Goal: Task Accomplishment & Management: Use online tool/utility

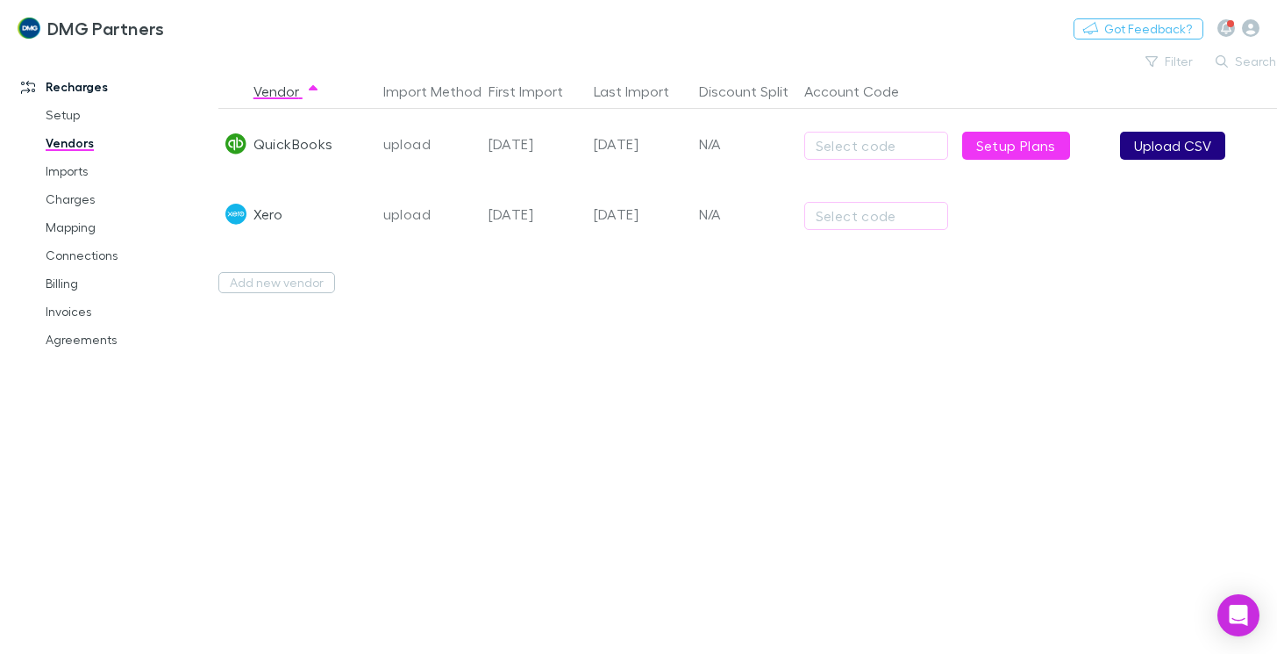
click at [1176, 150] on button "Upload CSV" at bounding box center [1172, 146] width 105 height 28
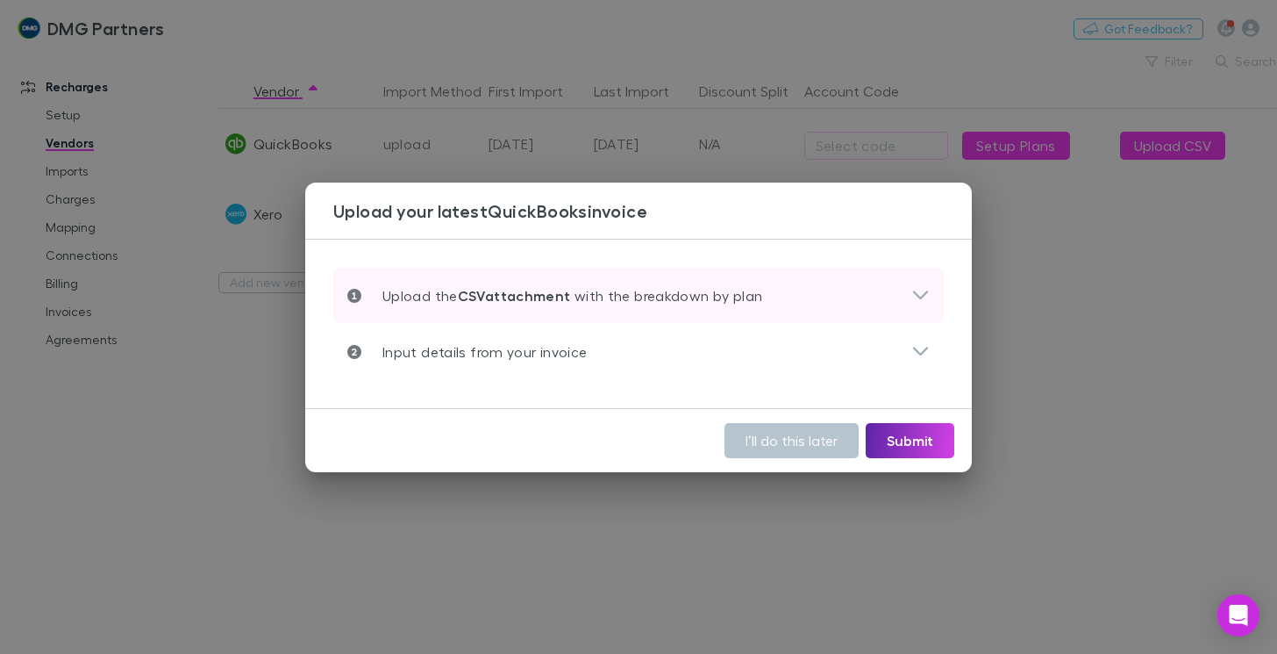
click at [580, 298] on p "Upload the CSV attachment with the breakdown by plan" at bounding box center [561, 295] width 401 height 21
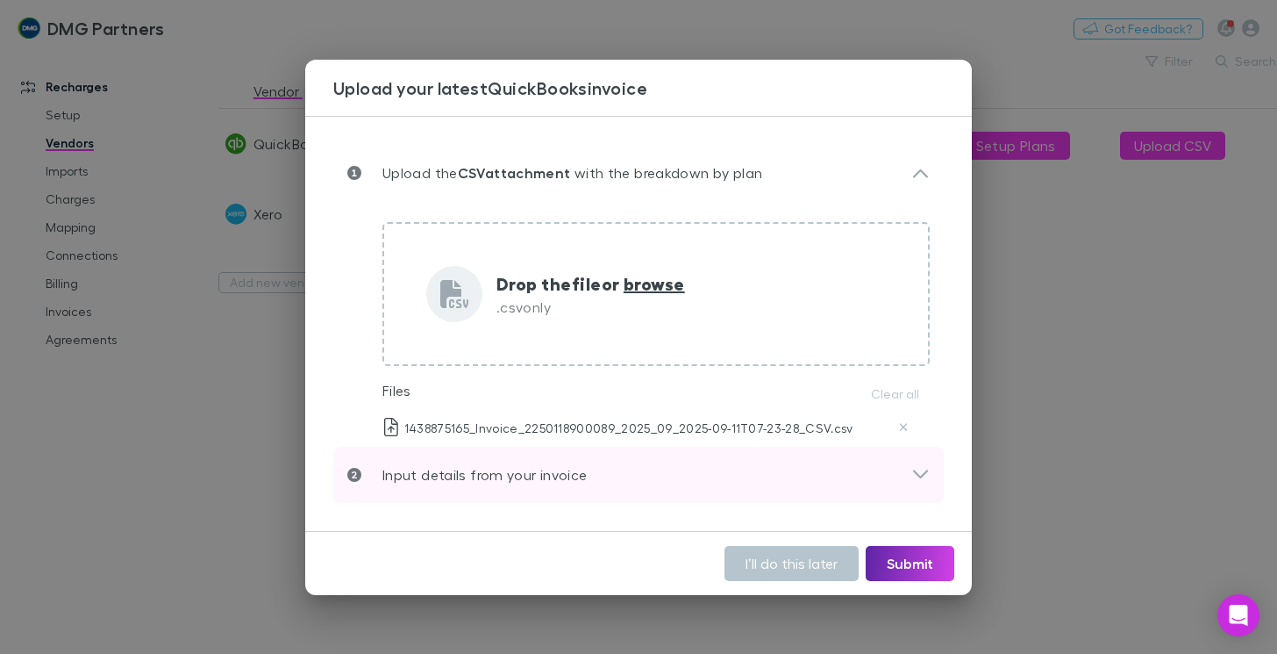
click at [500, 472] on p "Input details from your invoice" at bounding box center [473, 474] width 225 height 21
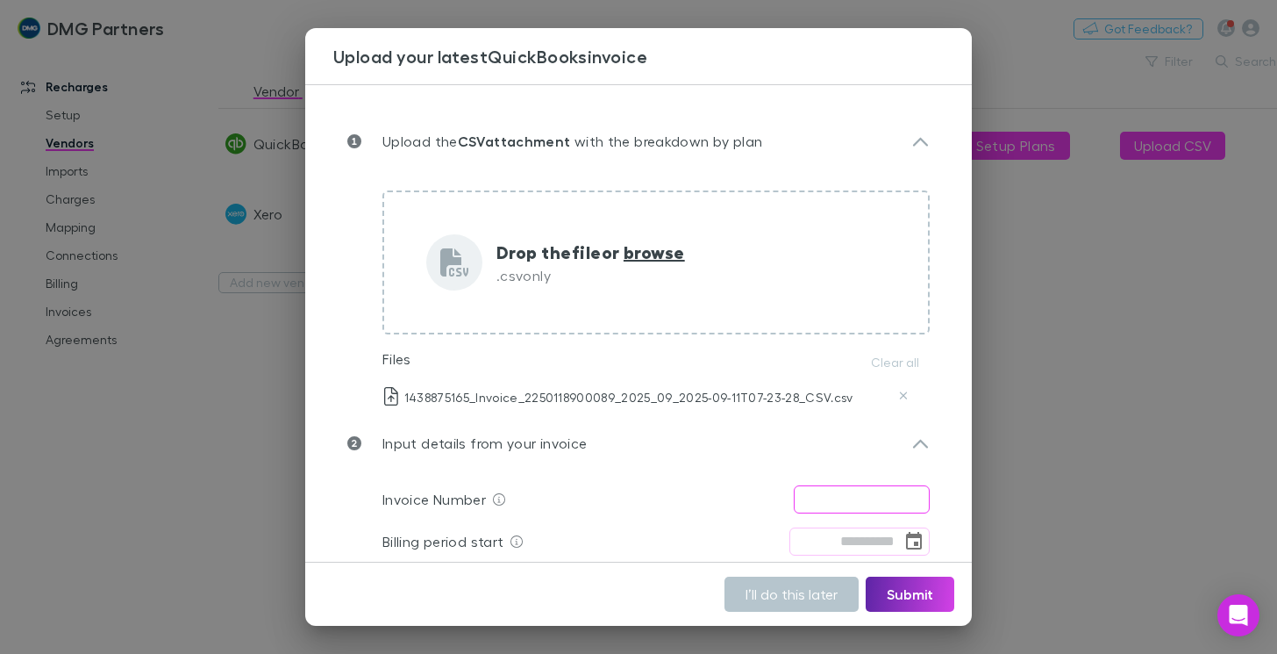
click at [802, 500] on input "text" at bounding box center [862, 499] width 136 height 28
type input "**********"
click at [819, 525] on div "Billing period start ​" at bounding box center [655, 541] width 547 height 42
click at [819, 552] on input "tel" at bounding box center [846, 541] width 112 height 28
click at [904, 540] on icon "Choose date" at bounding box center [914, 541] width 21 height 21
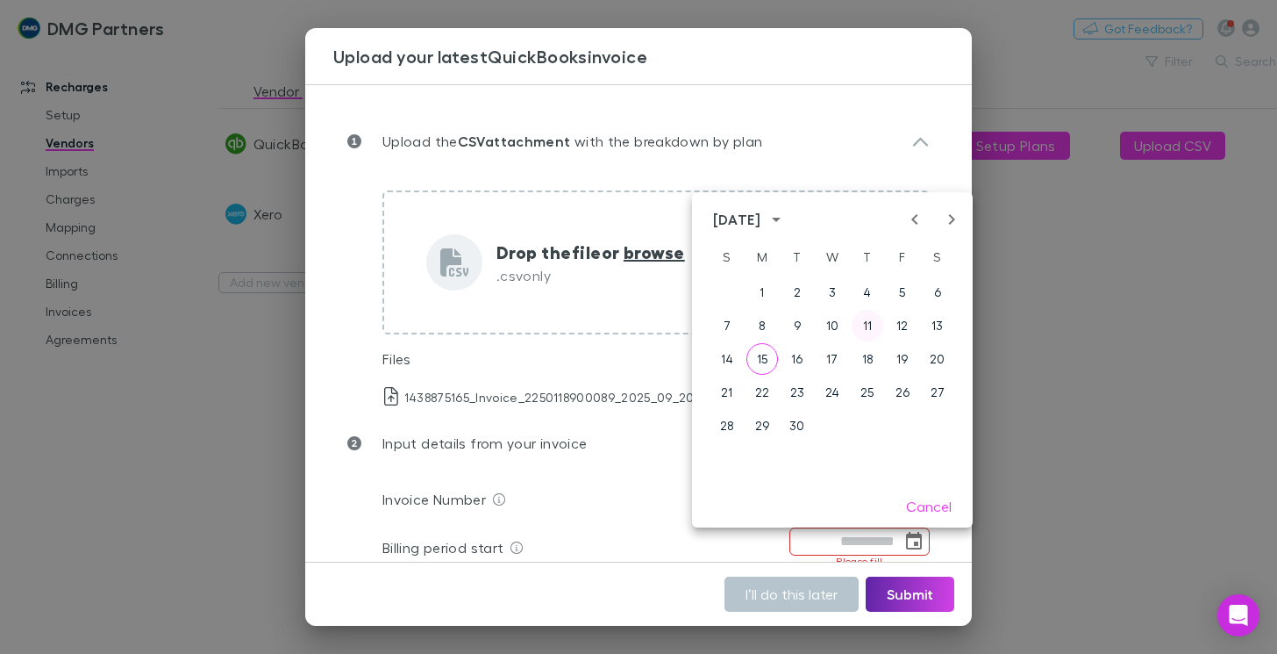
click at [870, 325] on button "11" at bounding box center [868, 326] width 32 height 32
type input "**********"
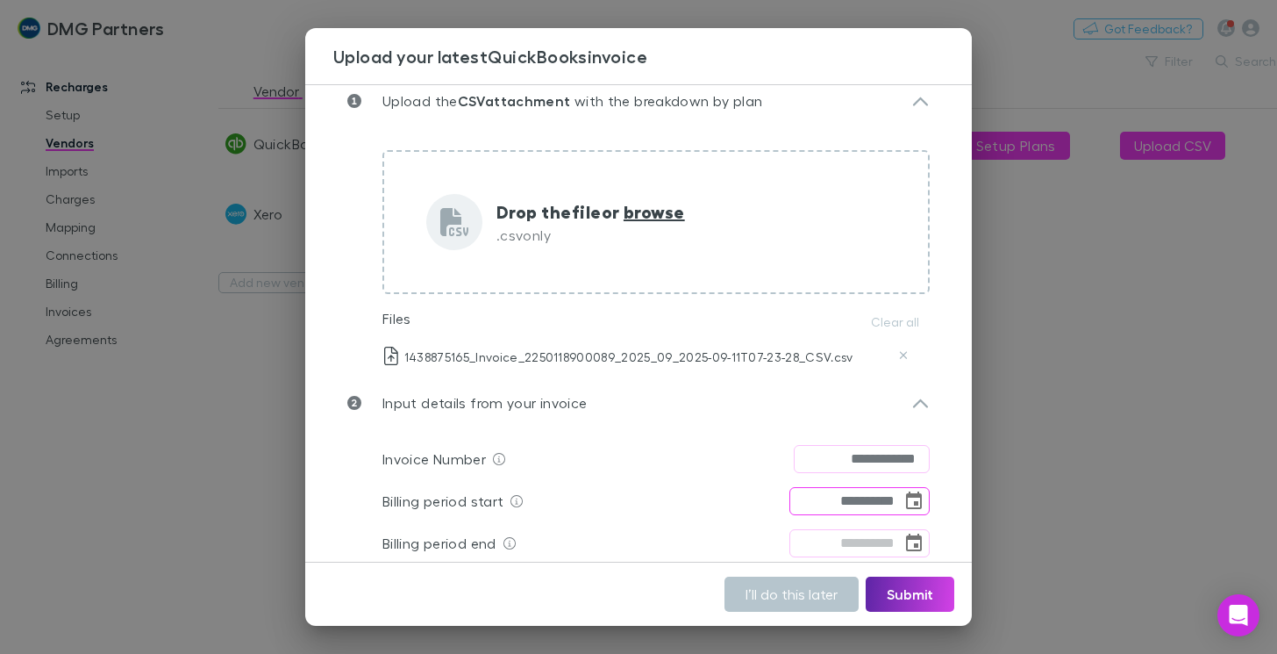
scroll to position [71, 0]
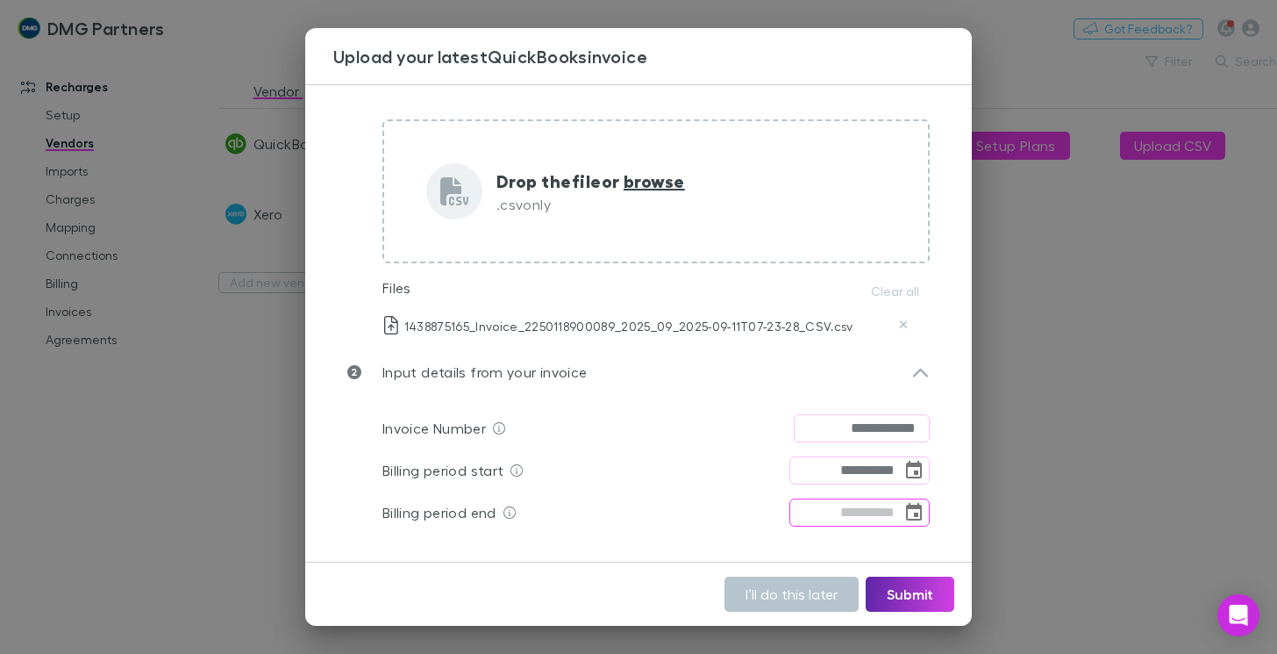
click at [906, 513] on icon "Choose date" at bounding box center [914, 512] width 16 height 18
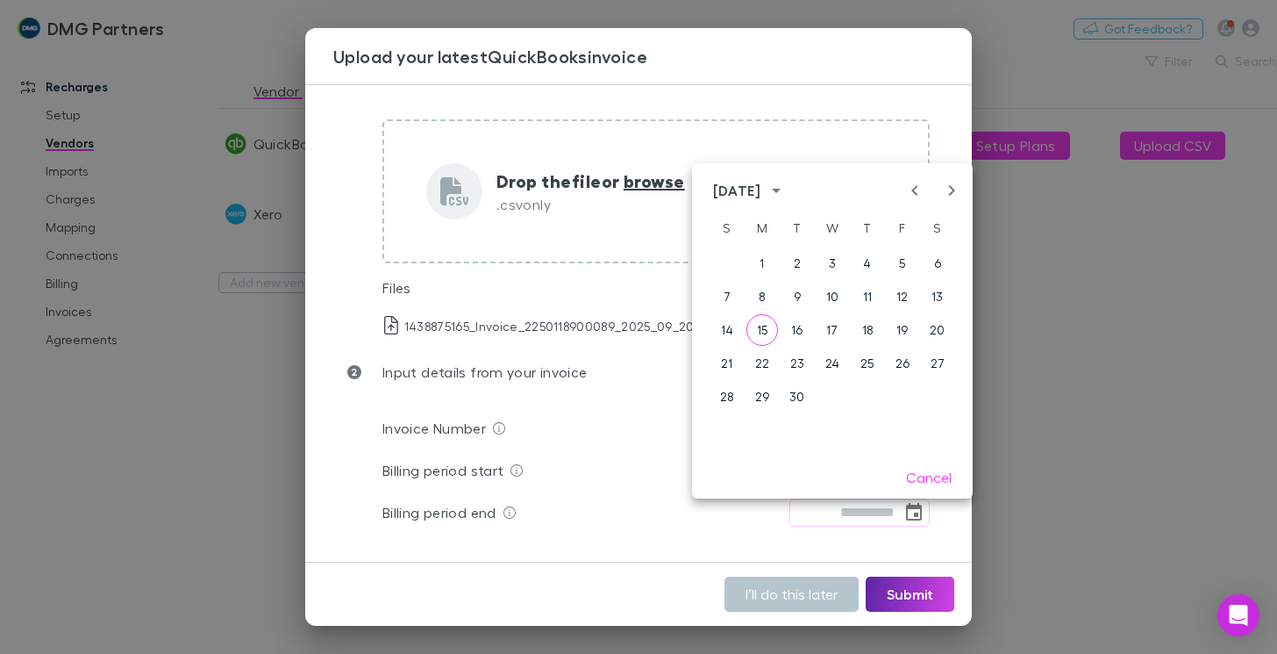
click at [948, 188] on icon "Next month" at bounding box center [951, 190] width 21 height 21
click at [940, 296] on button "11" at bounding box center [938, 297] width 32 height 32
type input "**********"
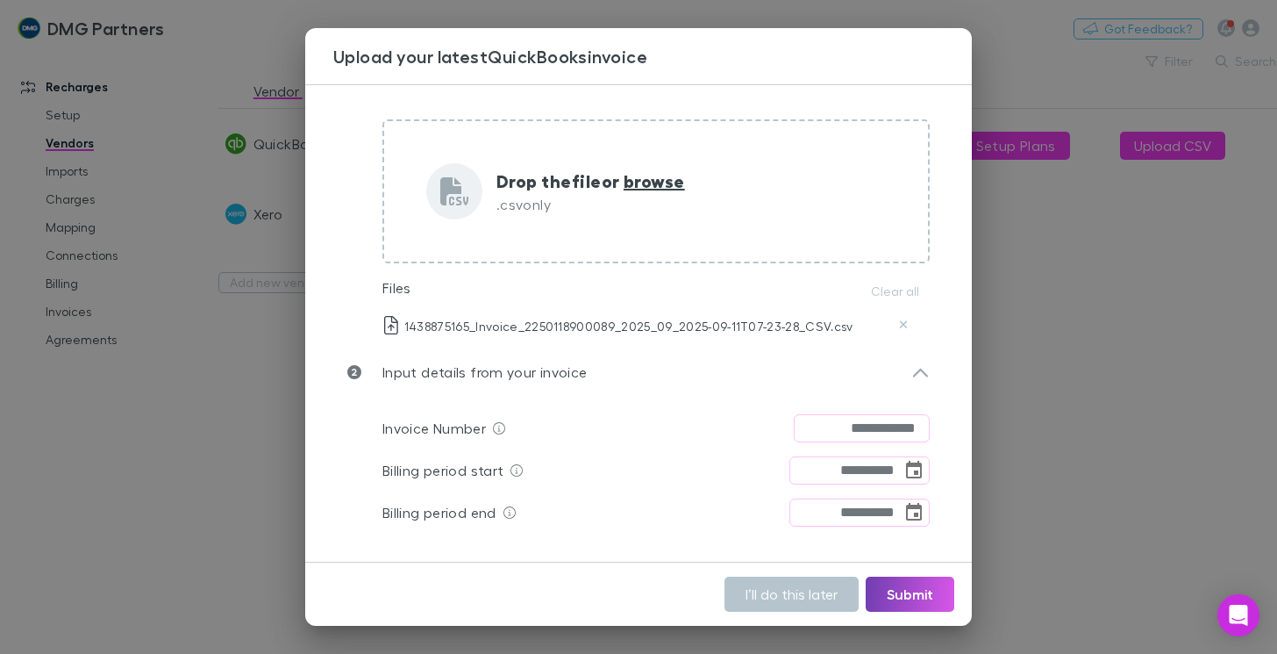
click at [904, 590] on button "Submit" at bounding box center [910, 593] width 89 height 35
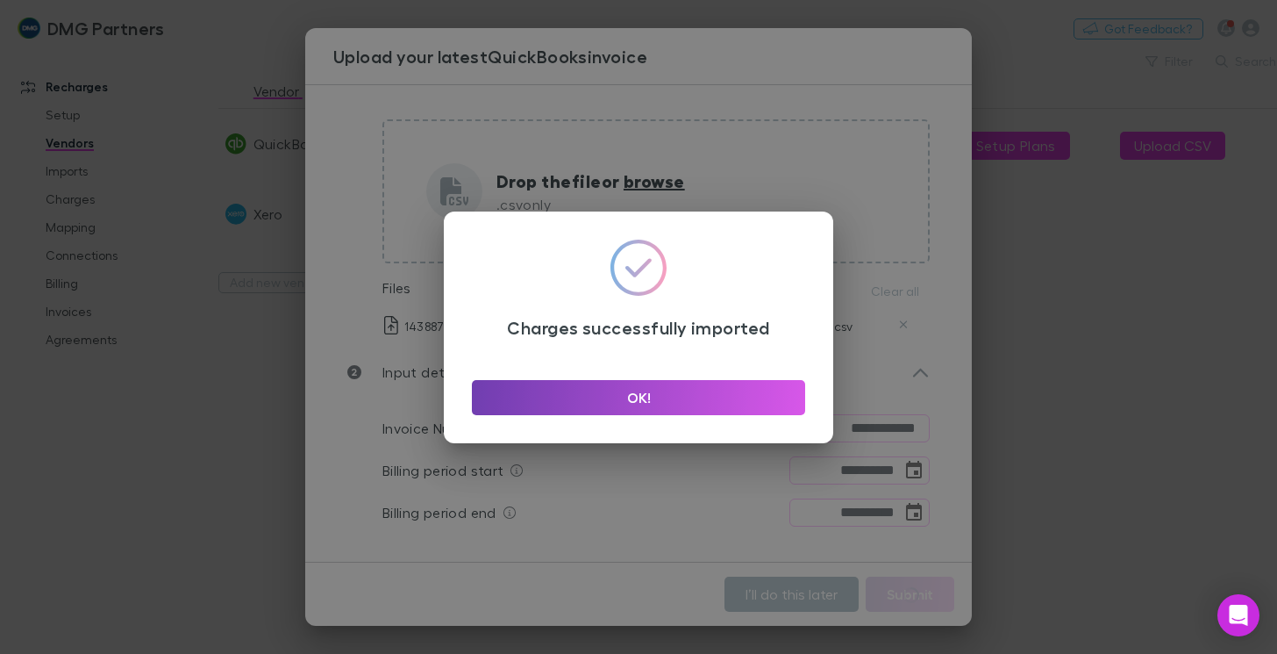
click at [663, 393] on button "OK!" at bounding box center [638, 397] width 333 height 35
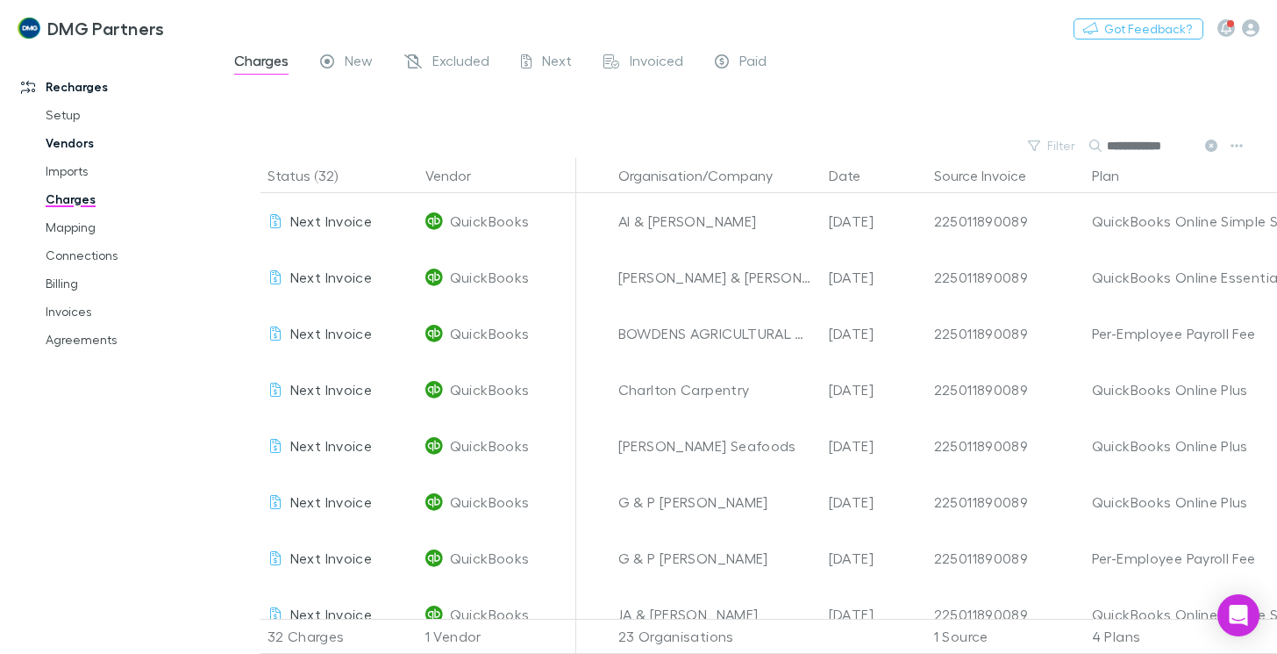
click at [57, 139] on link "Vendors" at bounding box center [128, 143] width 200 height 28
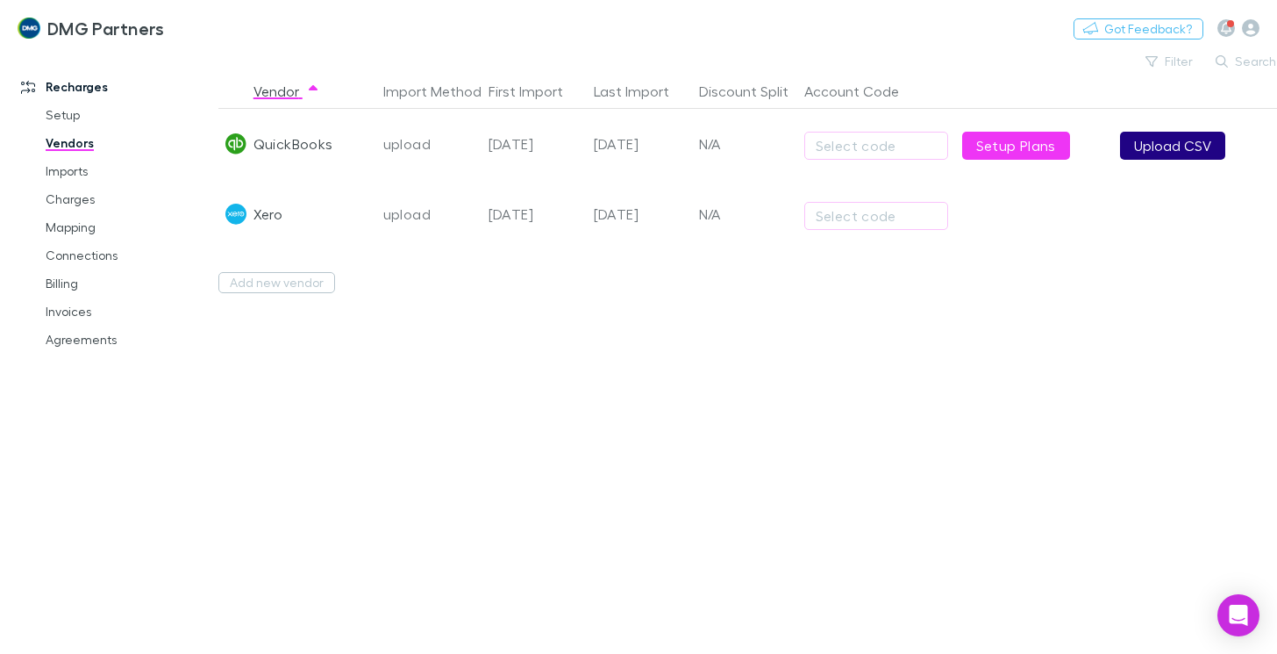
click at [1160, 141] on button "Upload CSV" at bounding box center [1172, 146] width 105 height 28
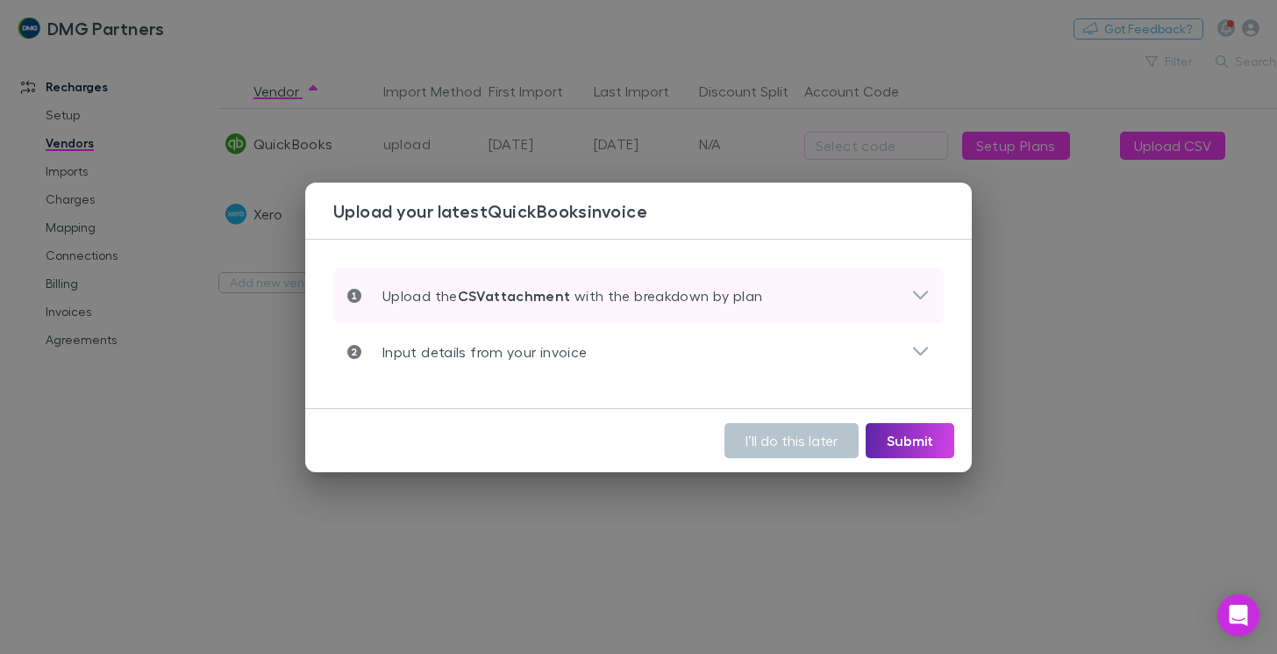
click at [916, 291] on icon at bounding box center [920, 295] width 18 height 21
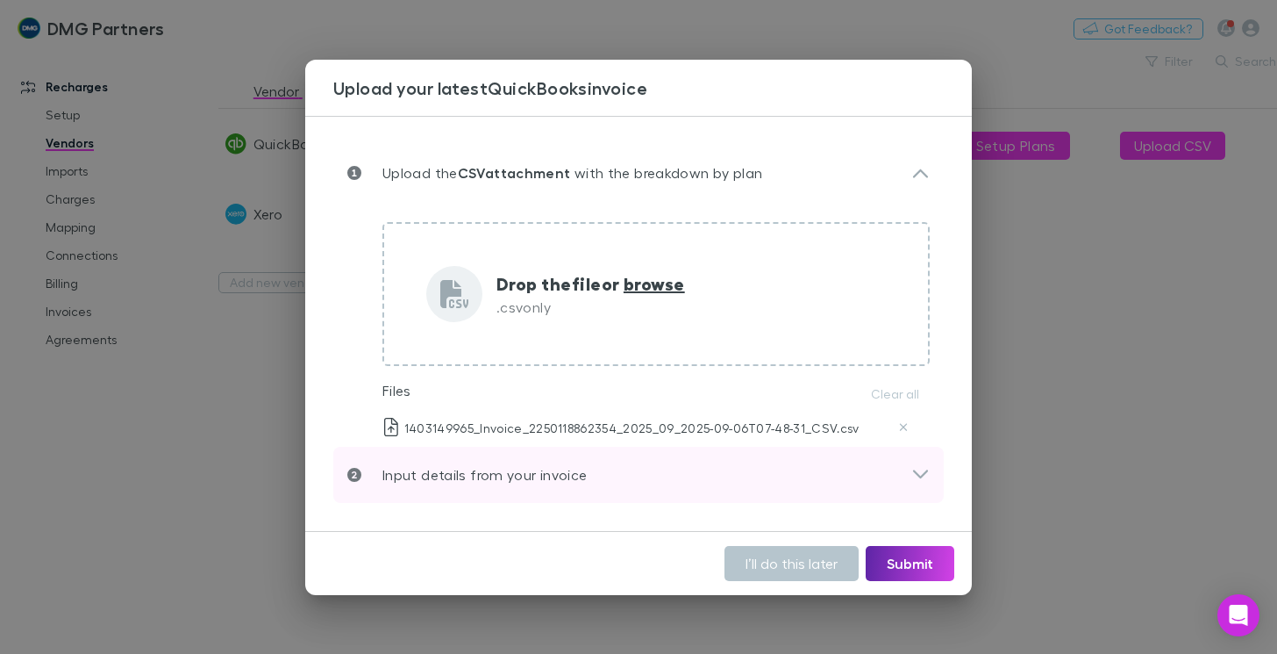
click at [914, 468] on icon at bounding box center [920, 474] width 18 height 21
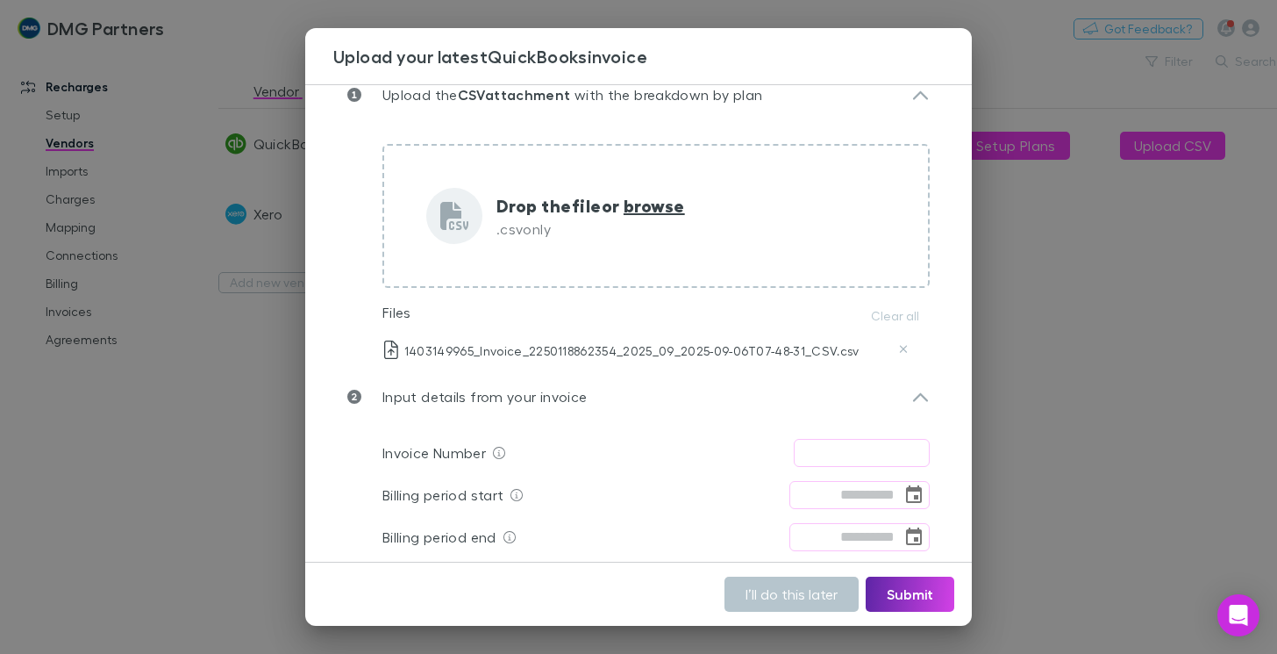
scroll to position [71, 0]
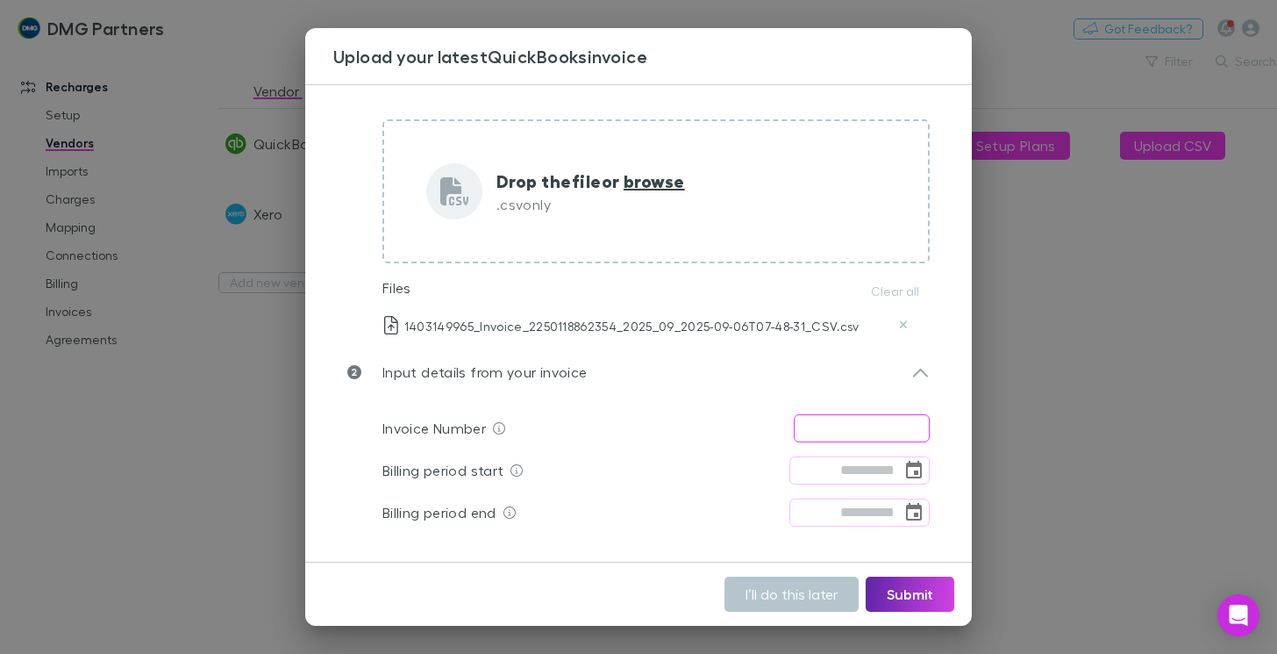
click at [847, 434] on input "text" at bounding box center [862, 428] width 136 height 28
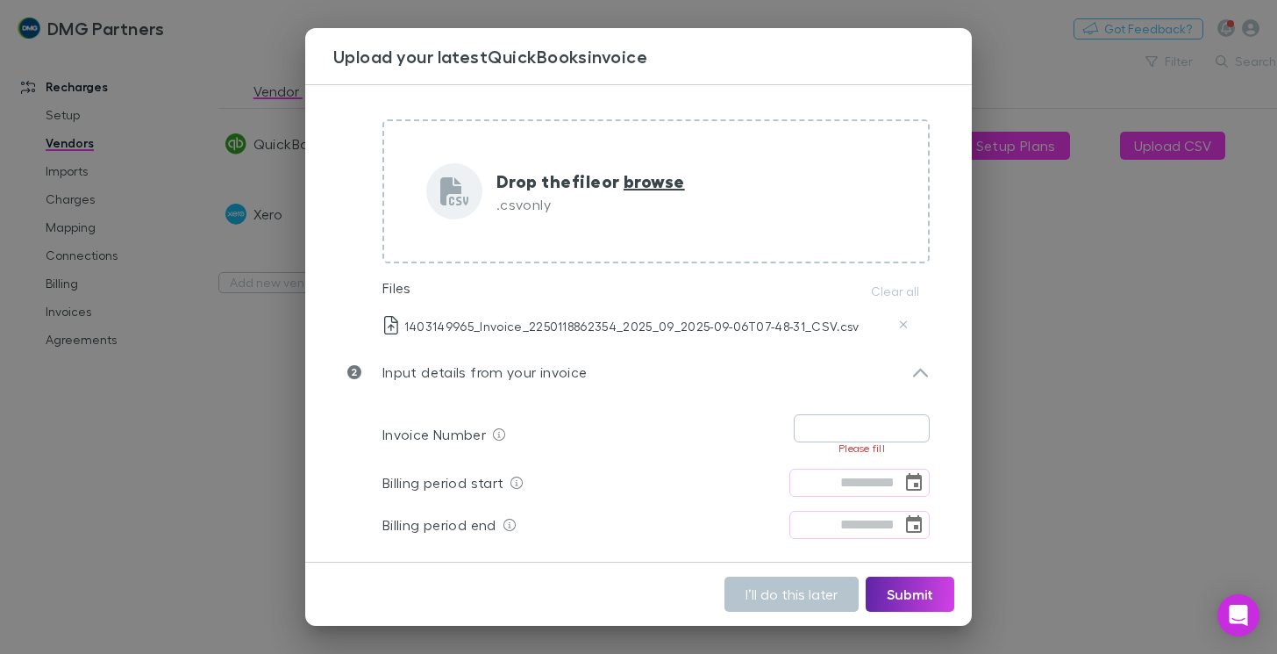
drag, startPoint x: 817, startPoint y: 447, endPoint x: 825, endPoint y: 438, distance: 11.8
click at [817, 446] on div "Invoice Number ​ Please fill" at bounding box center [655, 434] width 547 height 54
click at [826, 431] on input "text" at bounding box center [862, 428] width 136 height 28
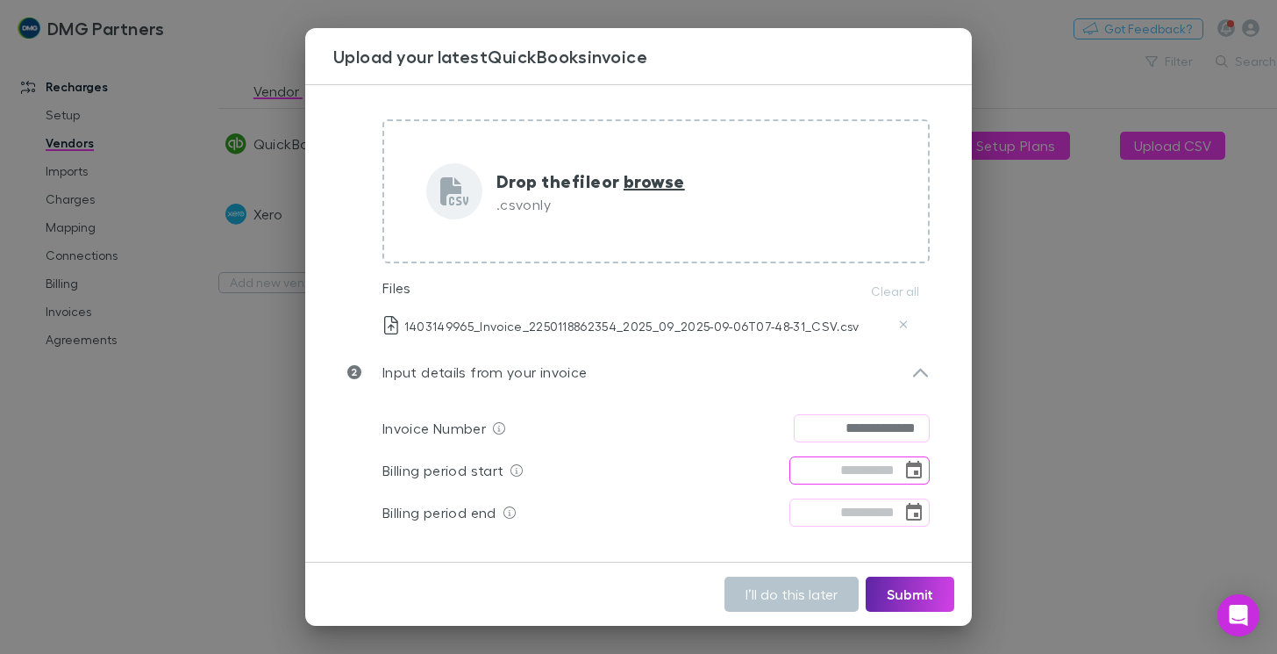
type input "**********"
click at [826, 475] on input "tel" at bounding box center [846, 470] width 112 height 28
click at [906, 472] on icon "Choose date" at bounding box center [914, 470] width 16 height 18
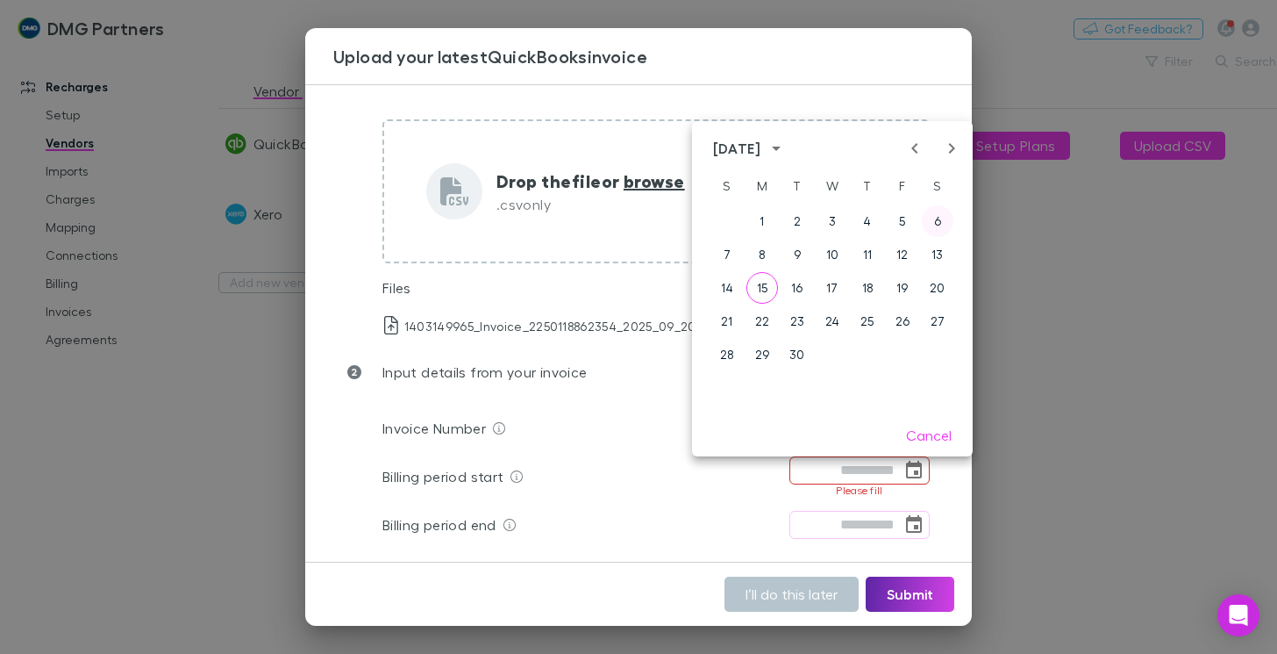
click at [939, 220] on button "6" at bounding box center [938, 221] width 32 height 32
type input "**********"
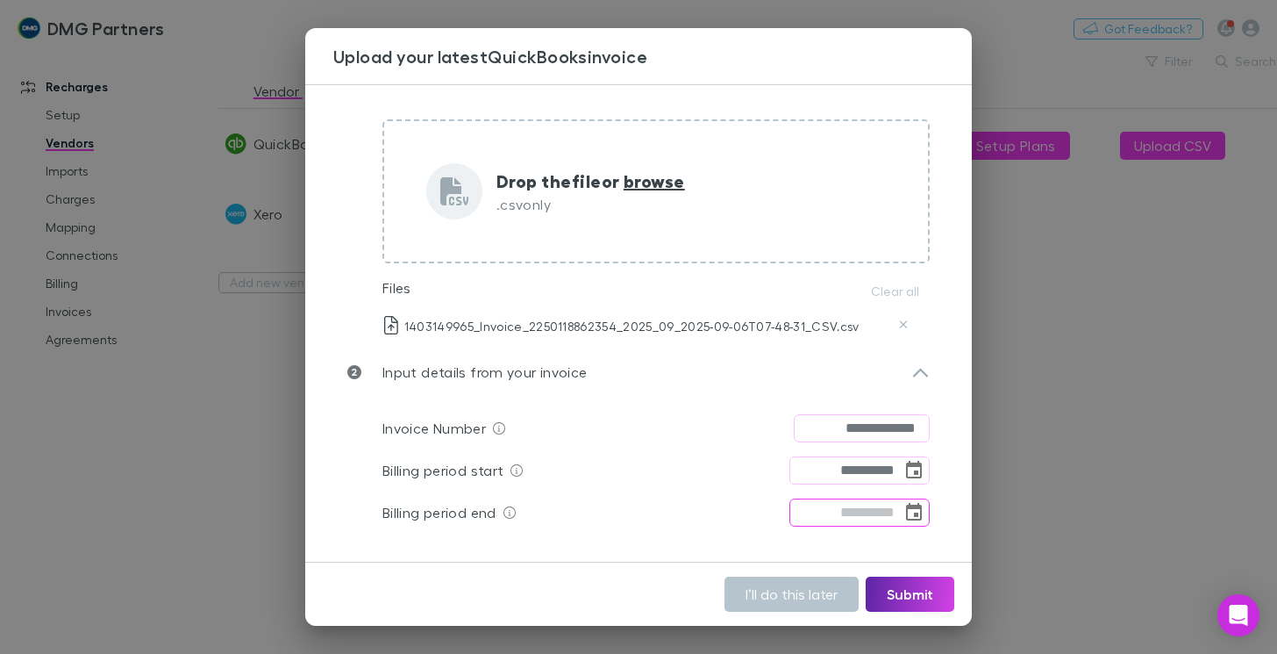
click at [904, 510] on icon "Choose date" at bounding box center [914, 512] width 21 height 21
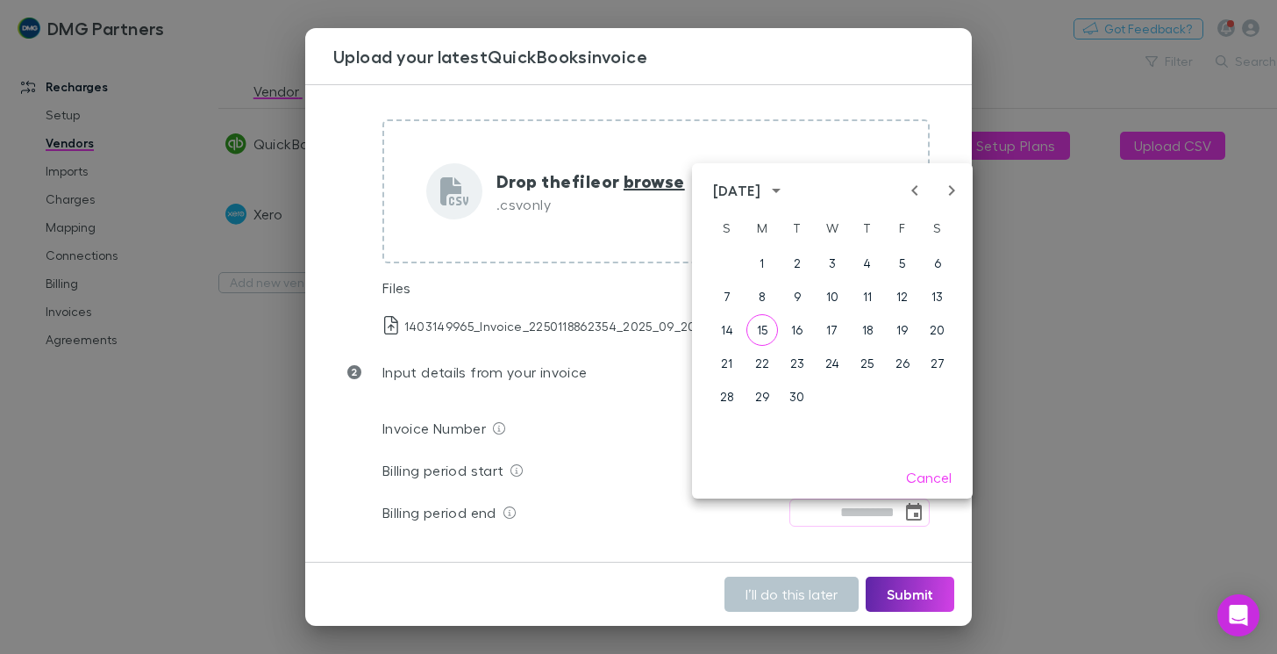
click at [947, 196] on icon "Next month" at bounding box center [951, 190] width 21 height 21
click at [763, 301] on button "6" at bounding box center [763, 297] width 32 height 32
type input "**********"
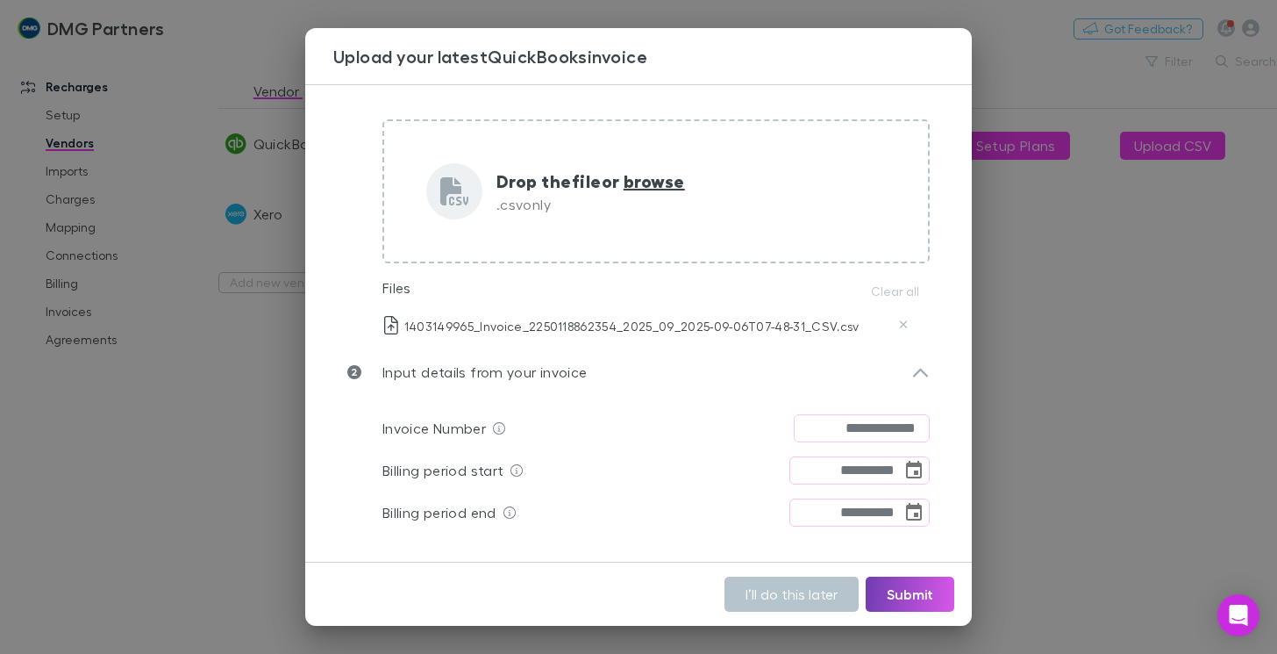
click at [911, 588] on button "Submit" at bounding box center [910, 593] width 89 height 35
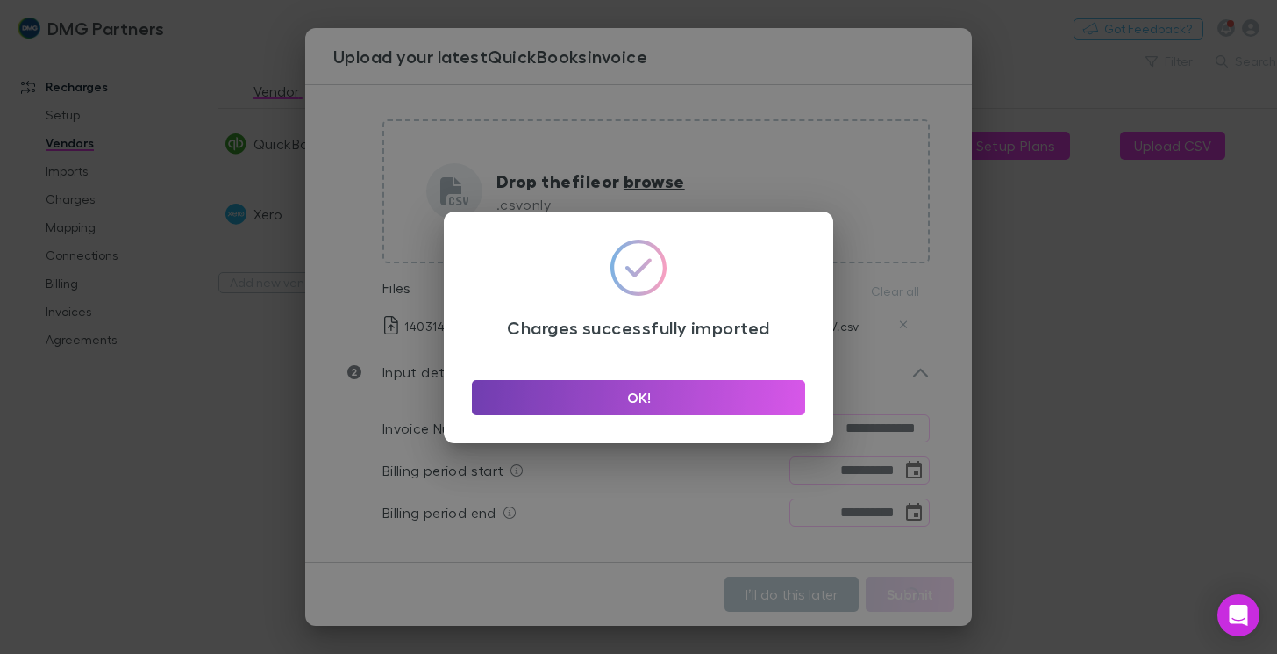
click at [646, 392] on button "OK!" at bounding box center [638, 397] width 333 height 35
